Goal: Contribute content

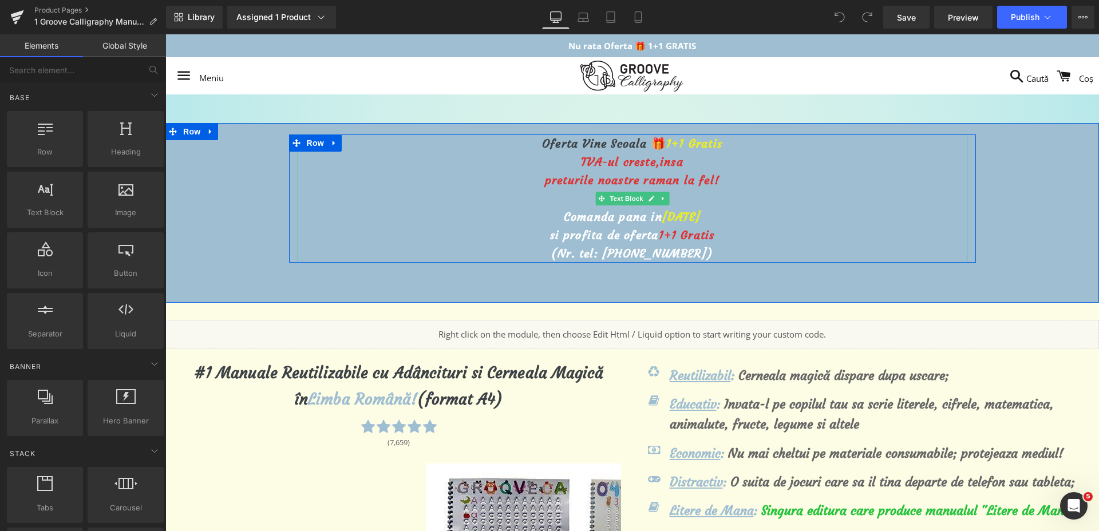
click at [662, 218] on span "[DATE]" at bounding box center [681, 217] width 38 height 14
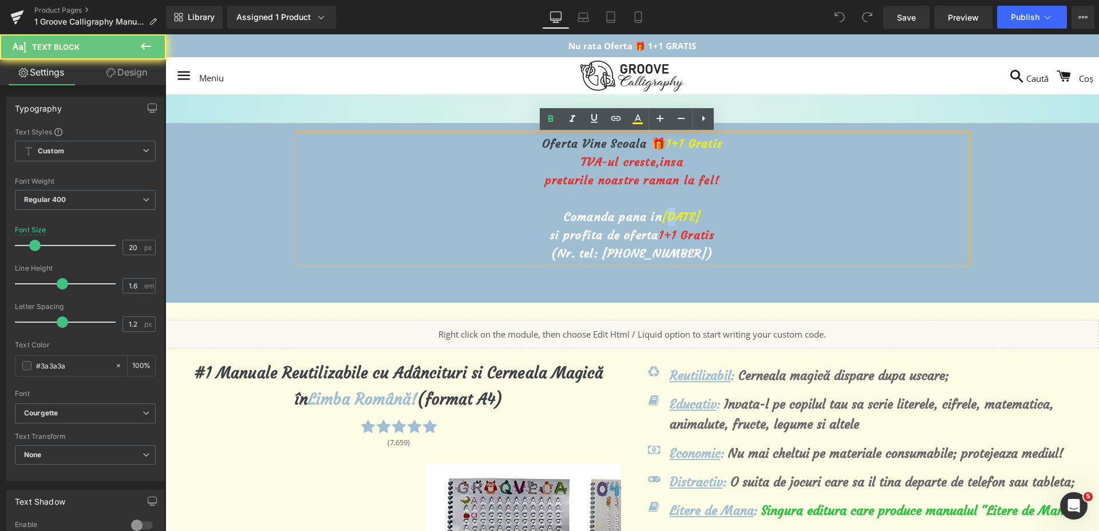
drag, startPoint x: 651, startPoint y: 217, endPoint x: 645, endPoint y: 211, distance: 8.9
click at [662, 211] on span "[DATE]" at bounding box center [681, 217] width 38 height 14
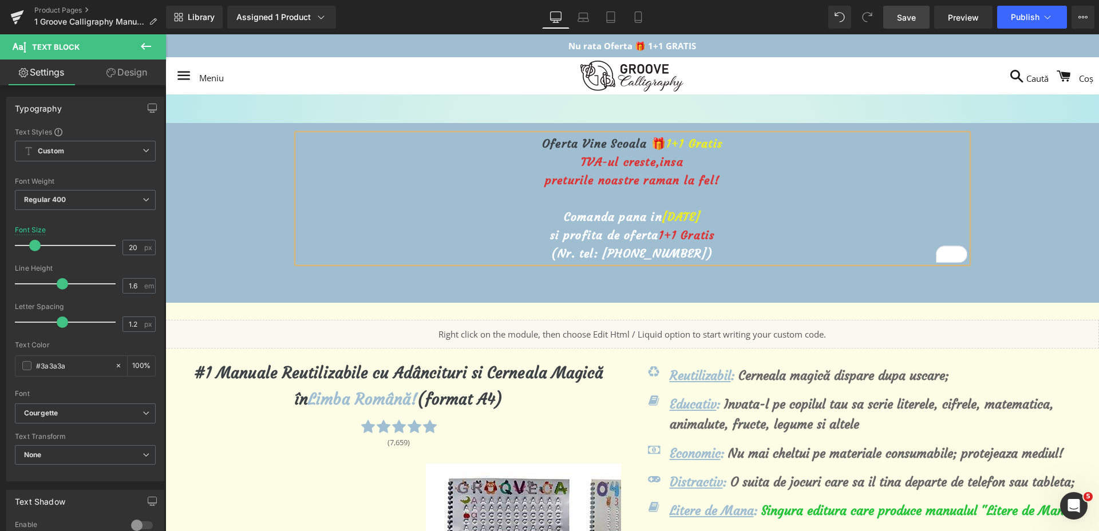
click at [891, 18] on link "Save" at bounding box center [906, 17] width 46 height 23
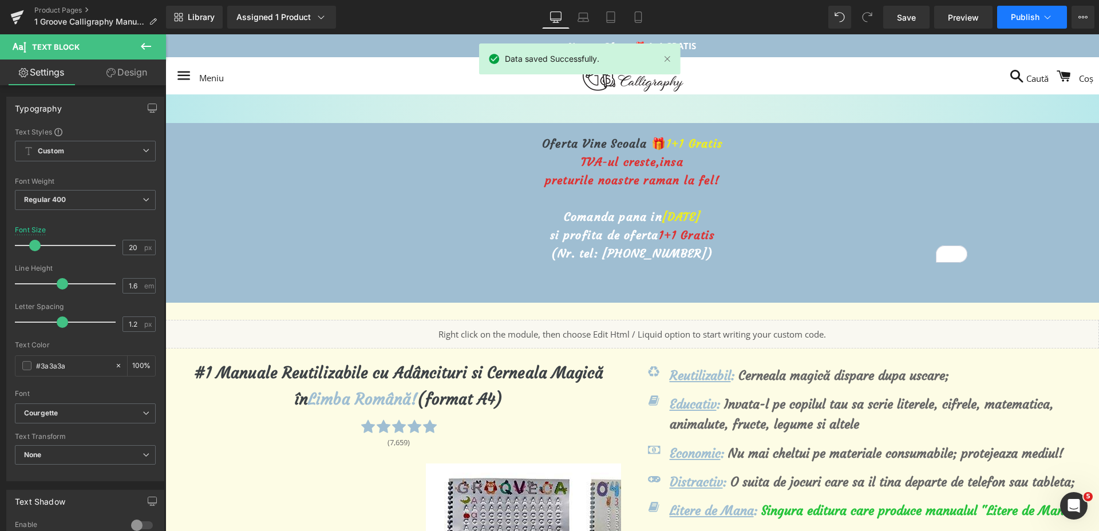
click at [1029, 14] on span "Publish" at bounding box center [1025, 17] width 29 height 9
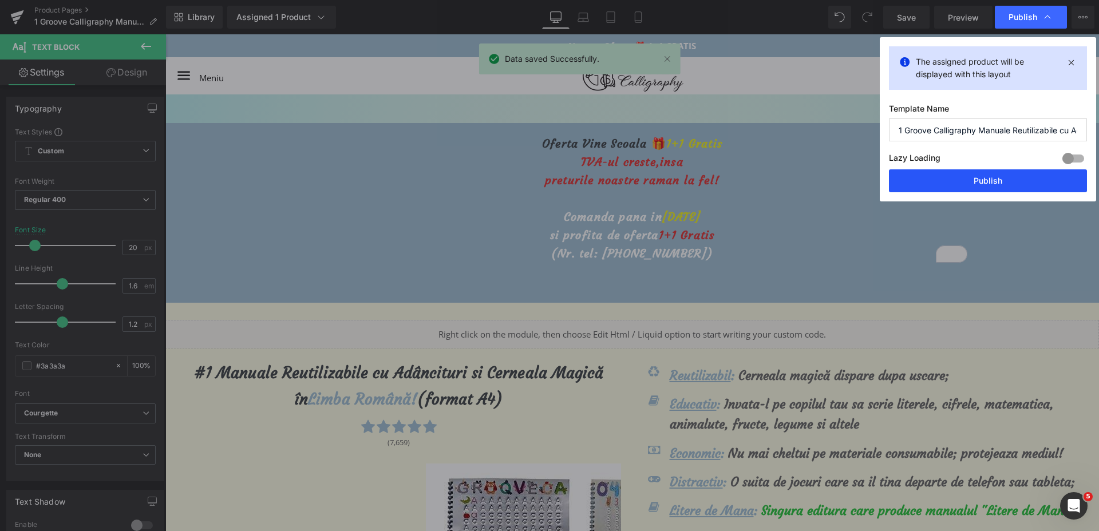
drag, startPoint x: 997, startPoint y: 182, endPoint x: 827, endPoint y: 141, distance: 174.3
click at [997, 182] on button "Publish" at bounding box center [988, 180] width 198 height 23
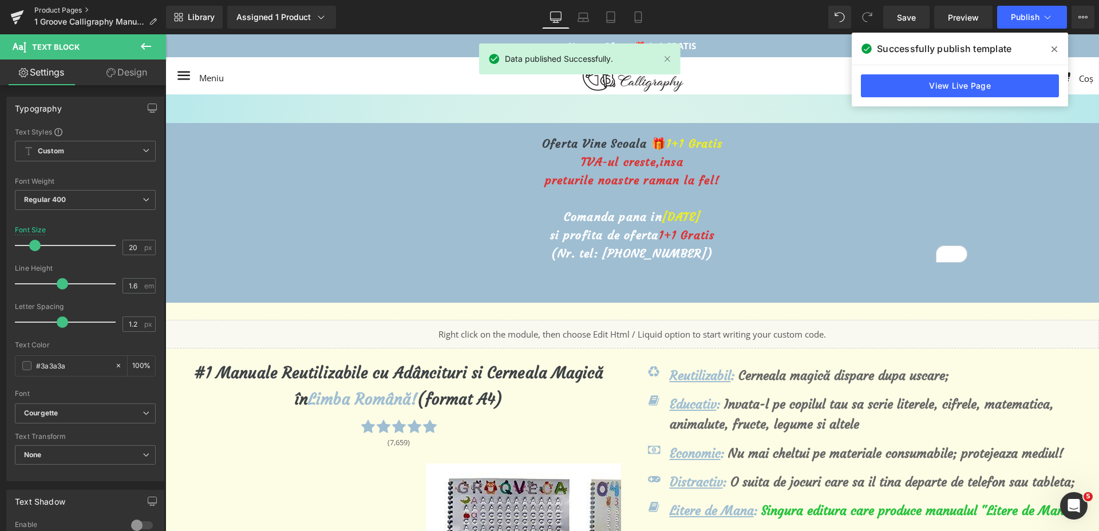
click at [60, 12] on link "Product Pages" at bounding box center [100, 10] width 132 height 9
